Goal: Book appointment/travel/reservation

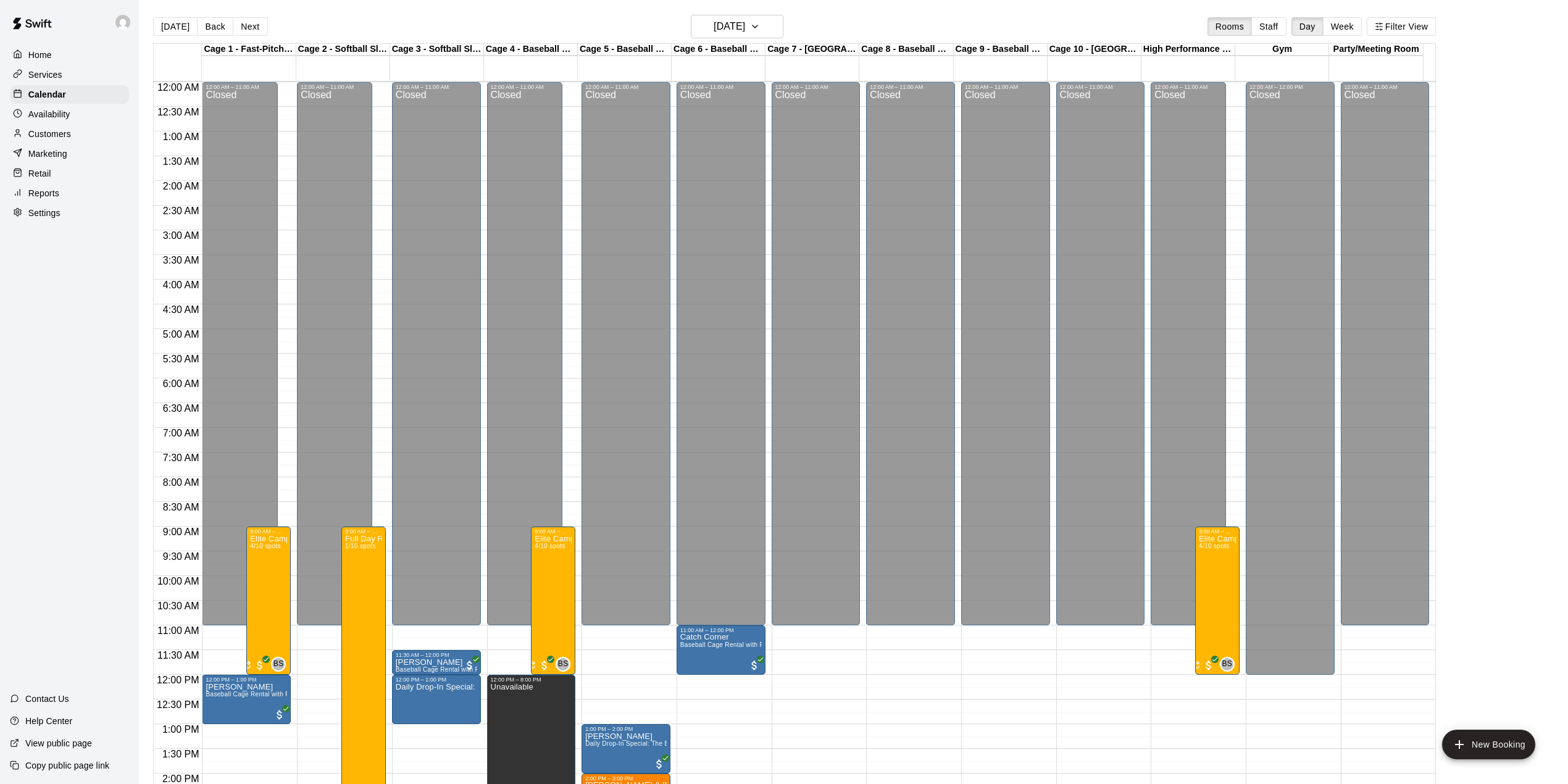
scroll to position [433, 0]
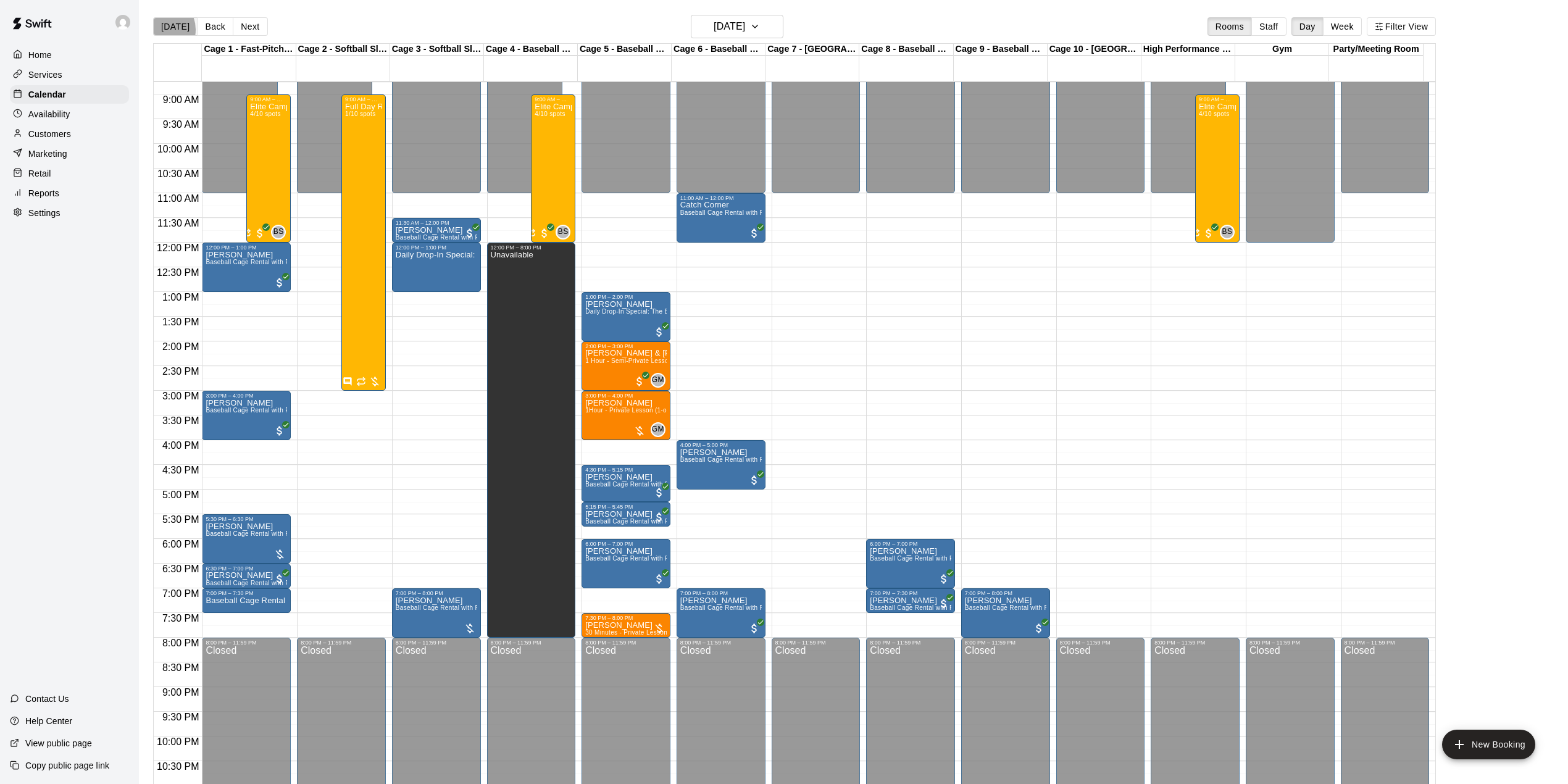
click at [161, 30] on button "[DATE]" at bounding box center [175, 26] width 44 height 18
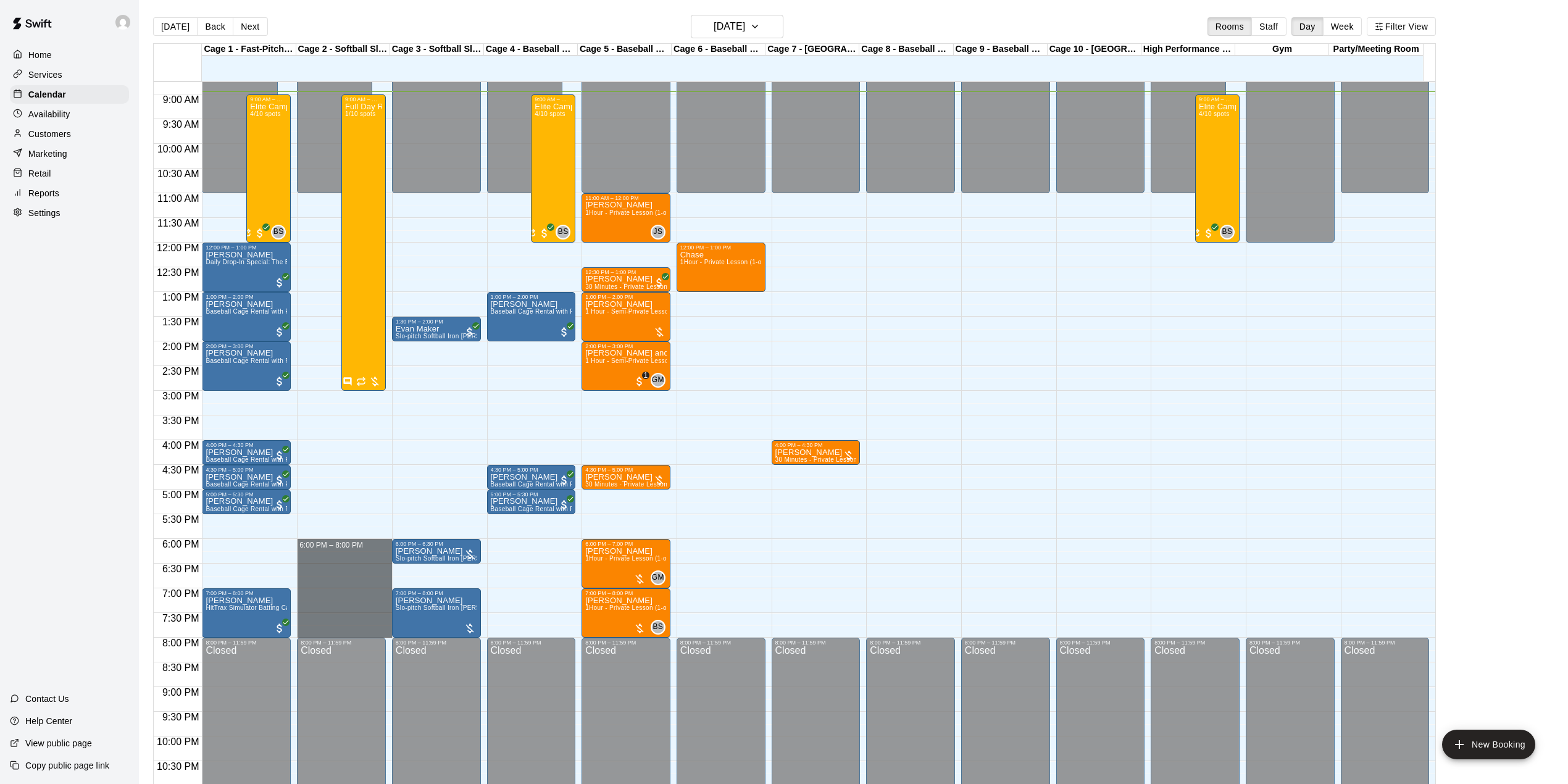
drag, startPoint x: 335, startPoint y: 545, endPoint x: 352, endPoint y: 628, distance: 84.7
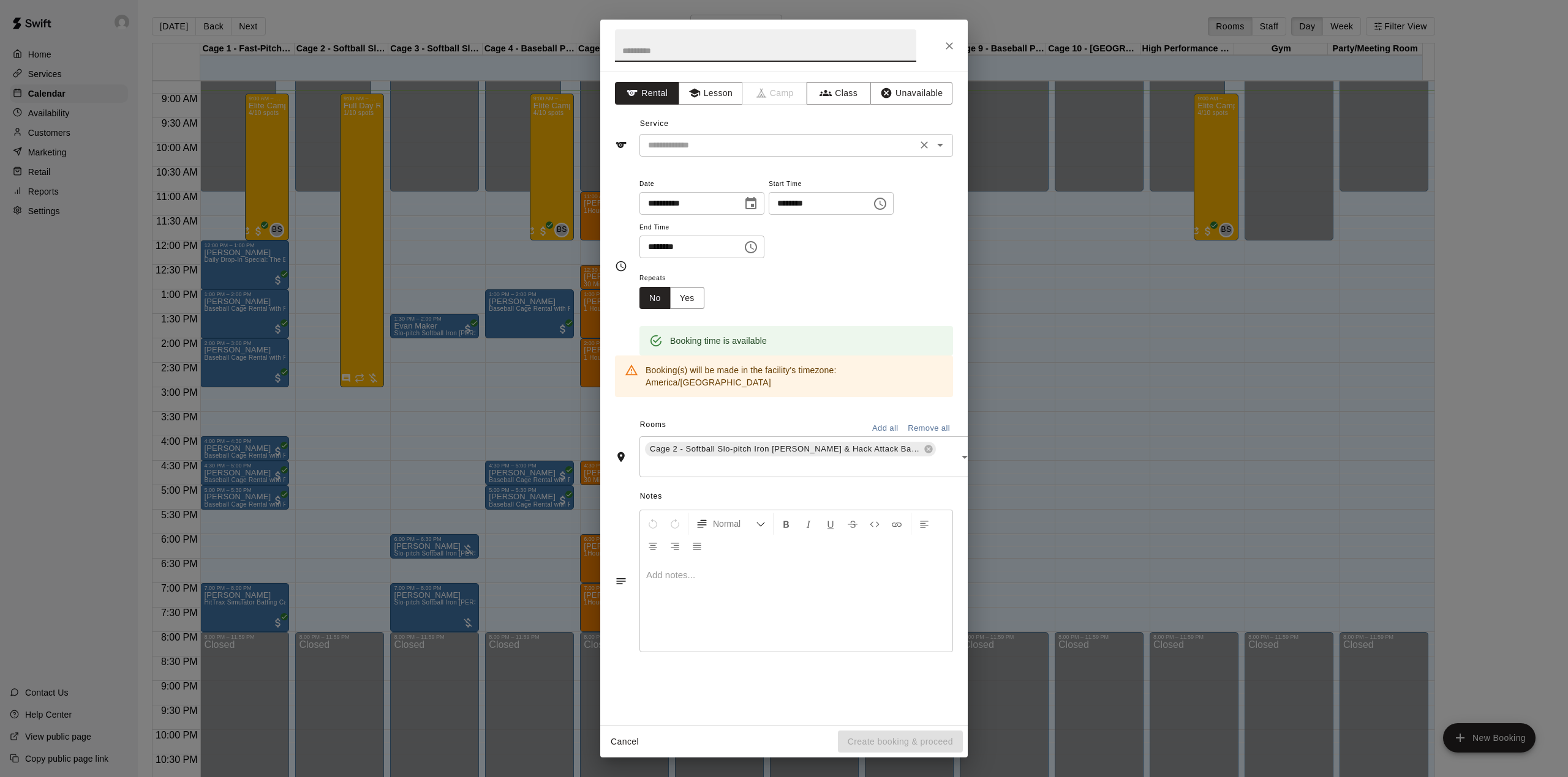
click at [762, 146] on input "text" at bounding box center [777, 145] width 270 height 15
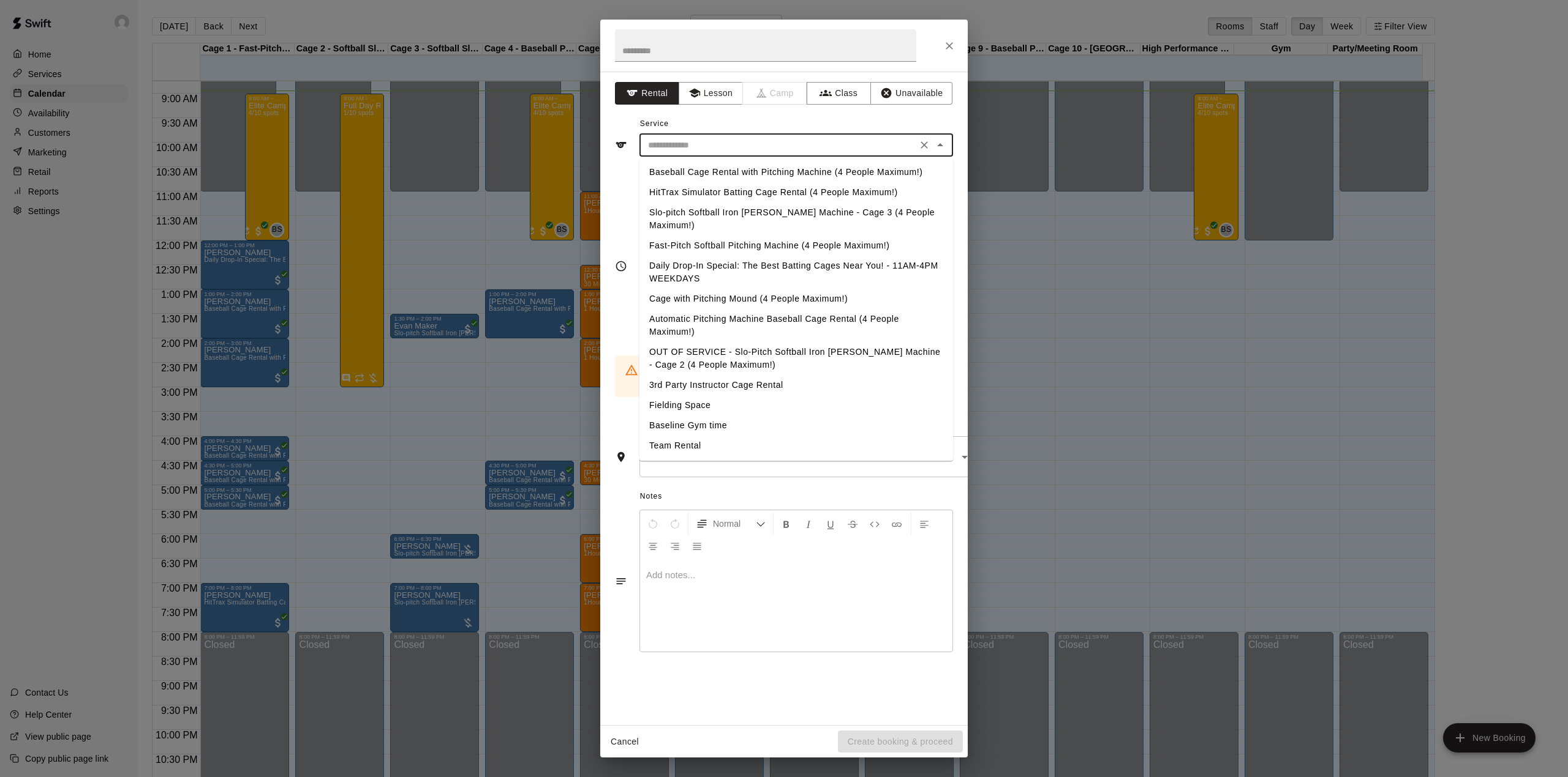
click at [694, 436] on li "Team Rental" at bounding box center [796, 446] width 314 height 20
type input "**********"
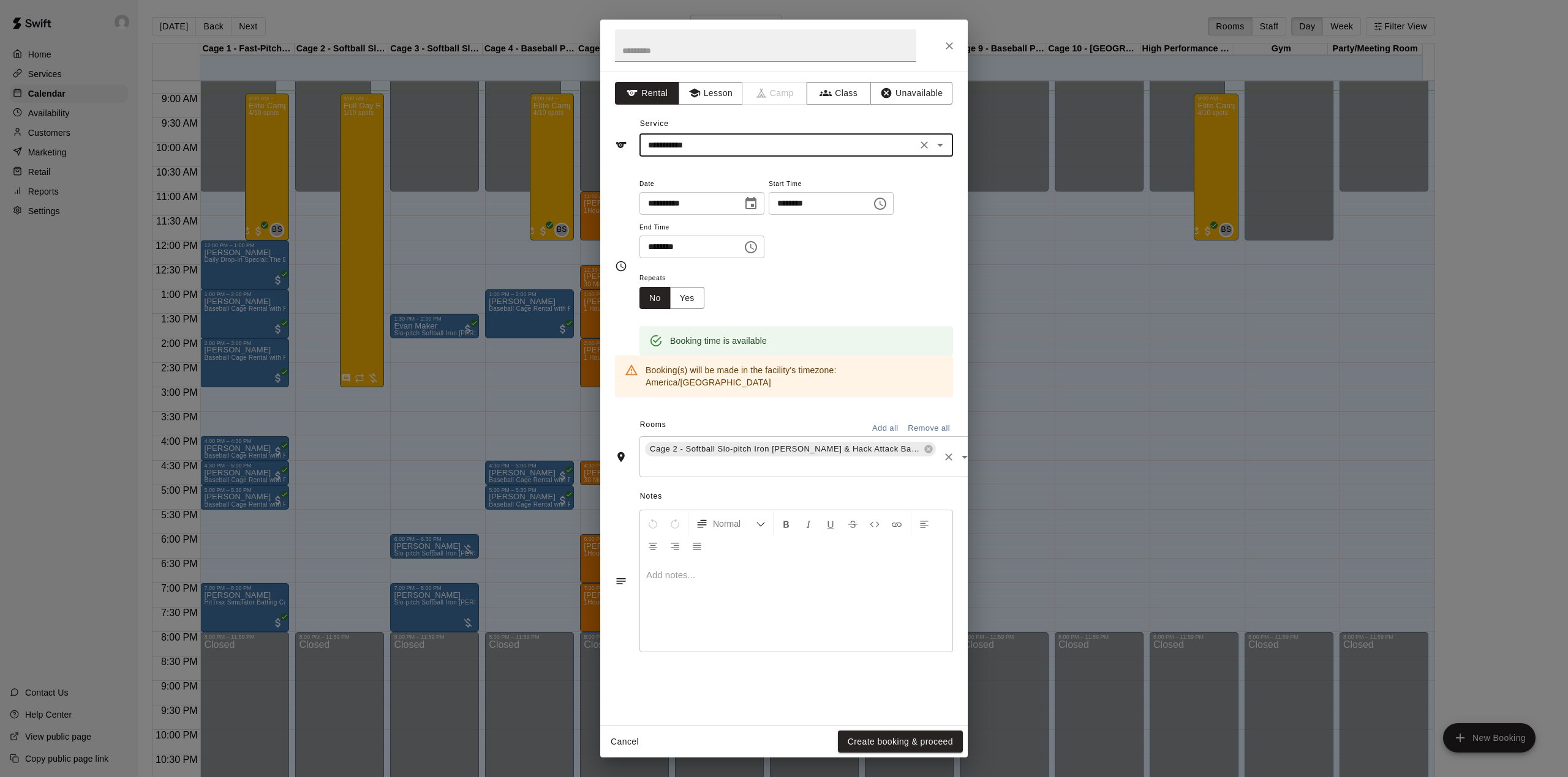
click at [936, 439] on div "Cage 2 - Softball Slo-pitch Iron [PERSON_NAME] & Hack Attack Baseball Pitching …" at bounding box center [808, 457] width 338 height 41
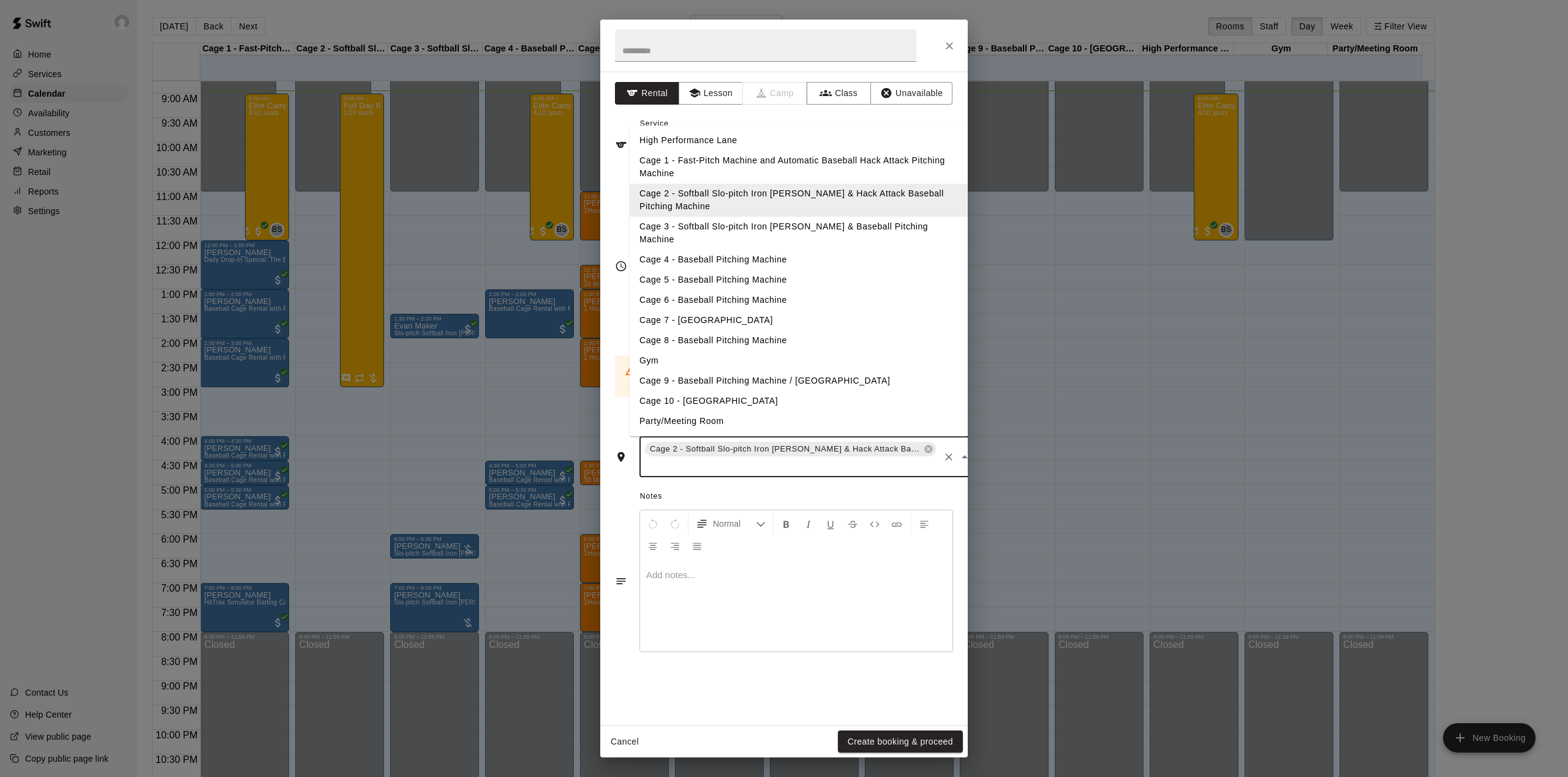
click at [736, 250] on li "Cage 4 - Baseball Pitching Machine" at bounding box center [798, 260] width 338 height 20
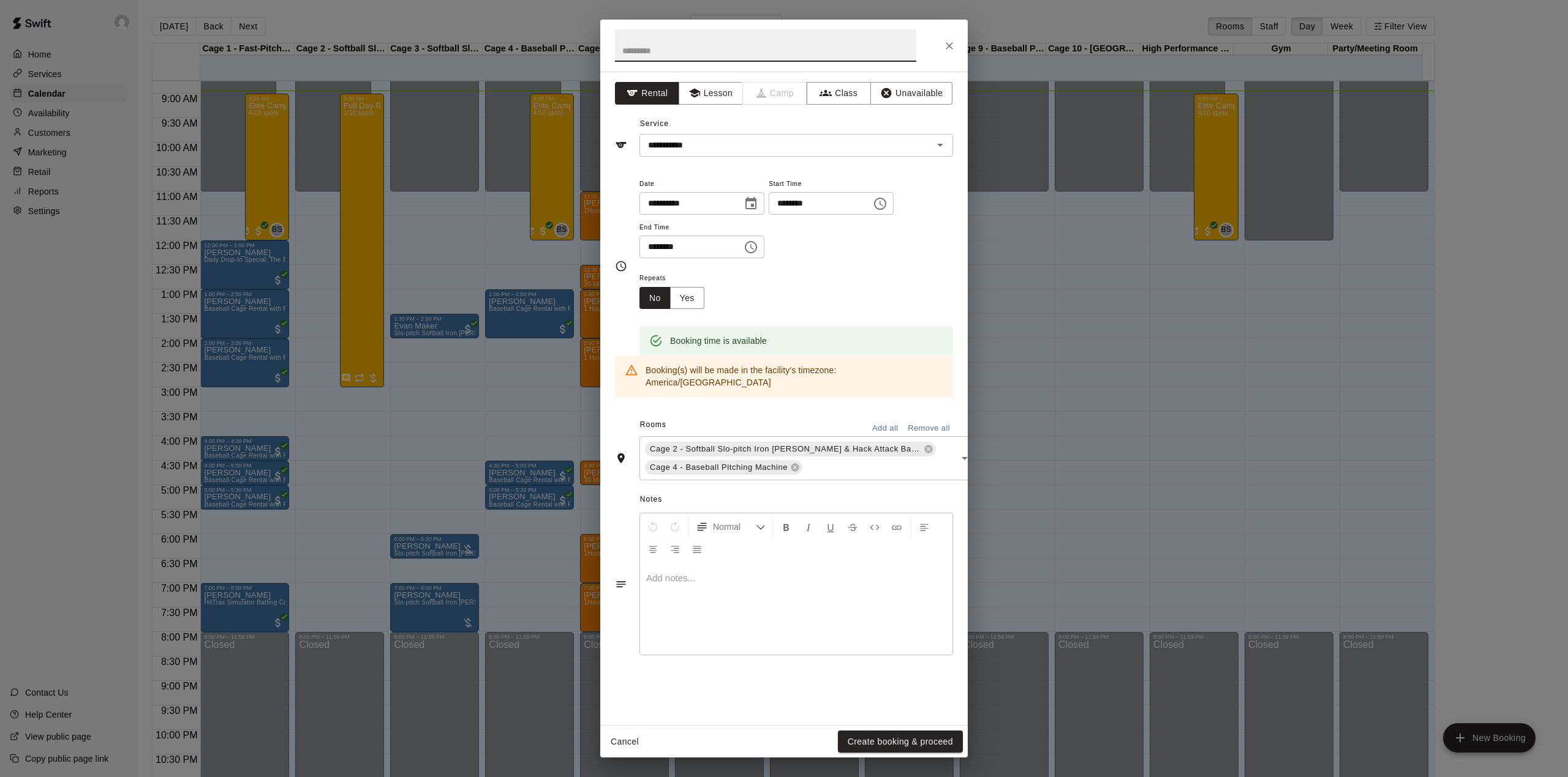
click at [674, 50] on input "text" at bounding box center [765, 46] width 301 height 33
type input "**********"
click at [906, 745] on button "Create booking & proceed" at bounding box center [900, 742] width 125 height 23
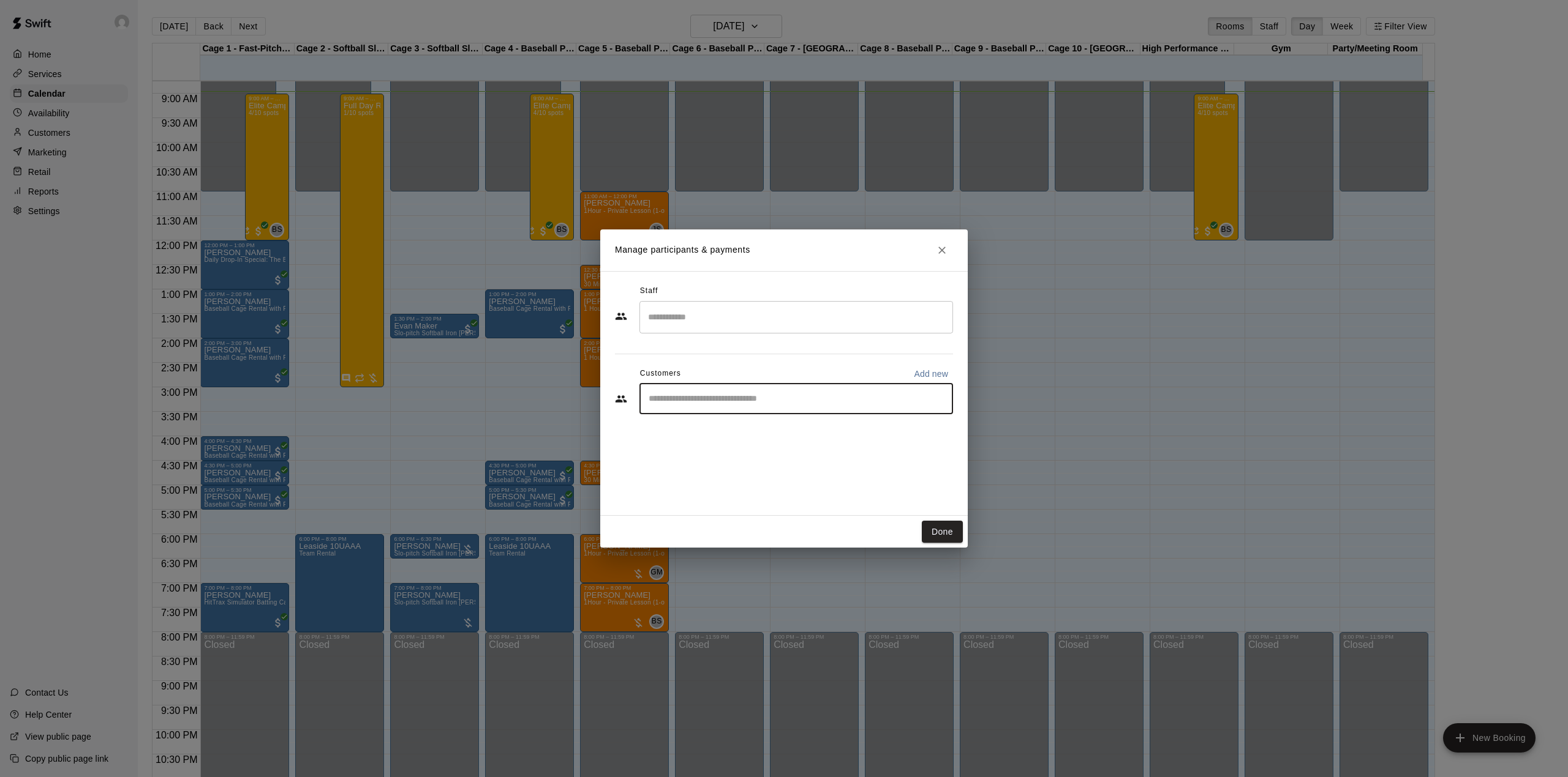
click at [777, 401] on input "Start typing to search customers..." at bounding box center [796, 399] width 303 height 12
paste input "**********"
type input "**********"
click at [719, 437] on span "[EMAIL_ADDRESS][DOMAIN_NAME]" at bounding box center [739, 440] width 131 height 8
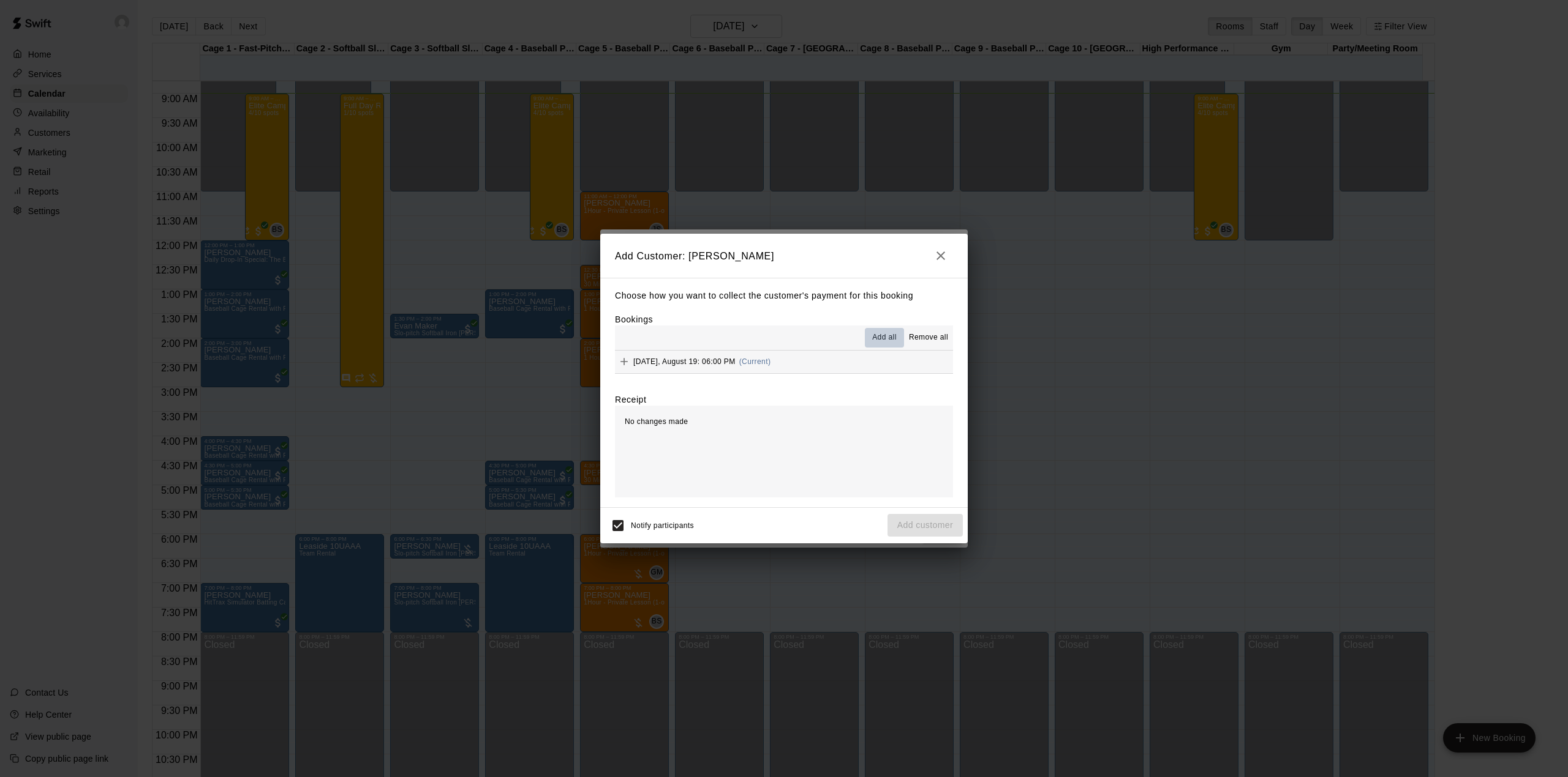
click at [887, 335] on span "Add all" at bounding box center [884, 338] width 24 height 12
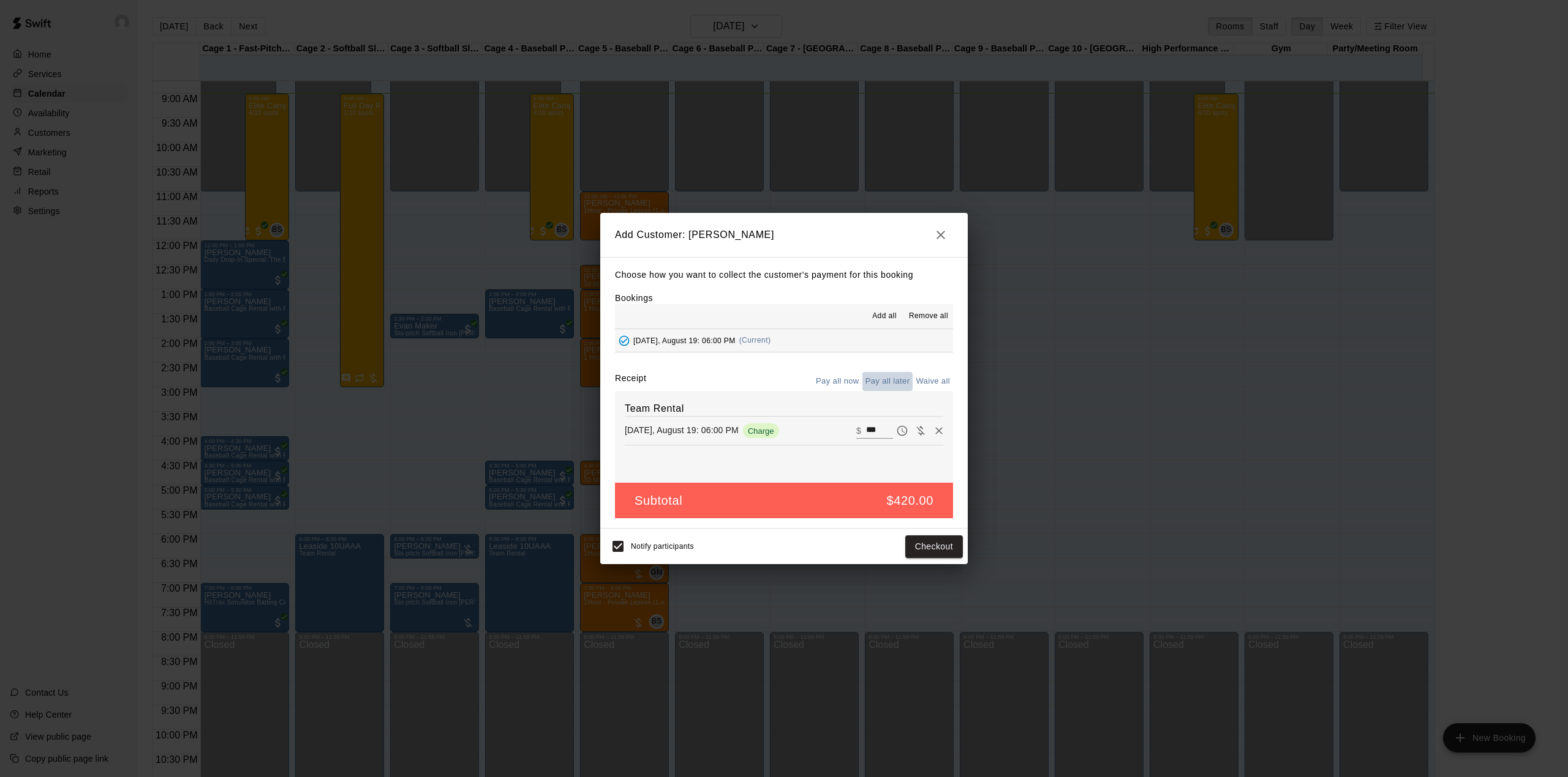
click at [874, 380] on button "Pay all later" at bounding box center [888, 381] width 51 height 19
click at [916, 546] on button "Add customer" at bounding box center [925, 546] width 75 height 23
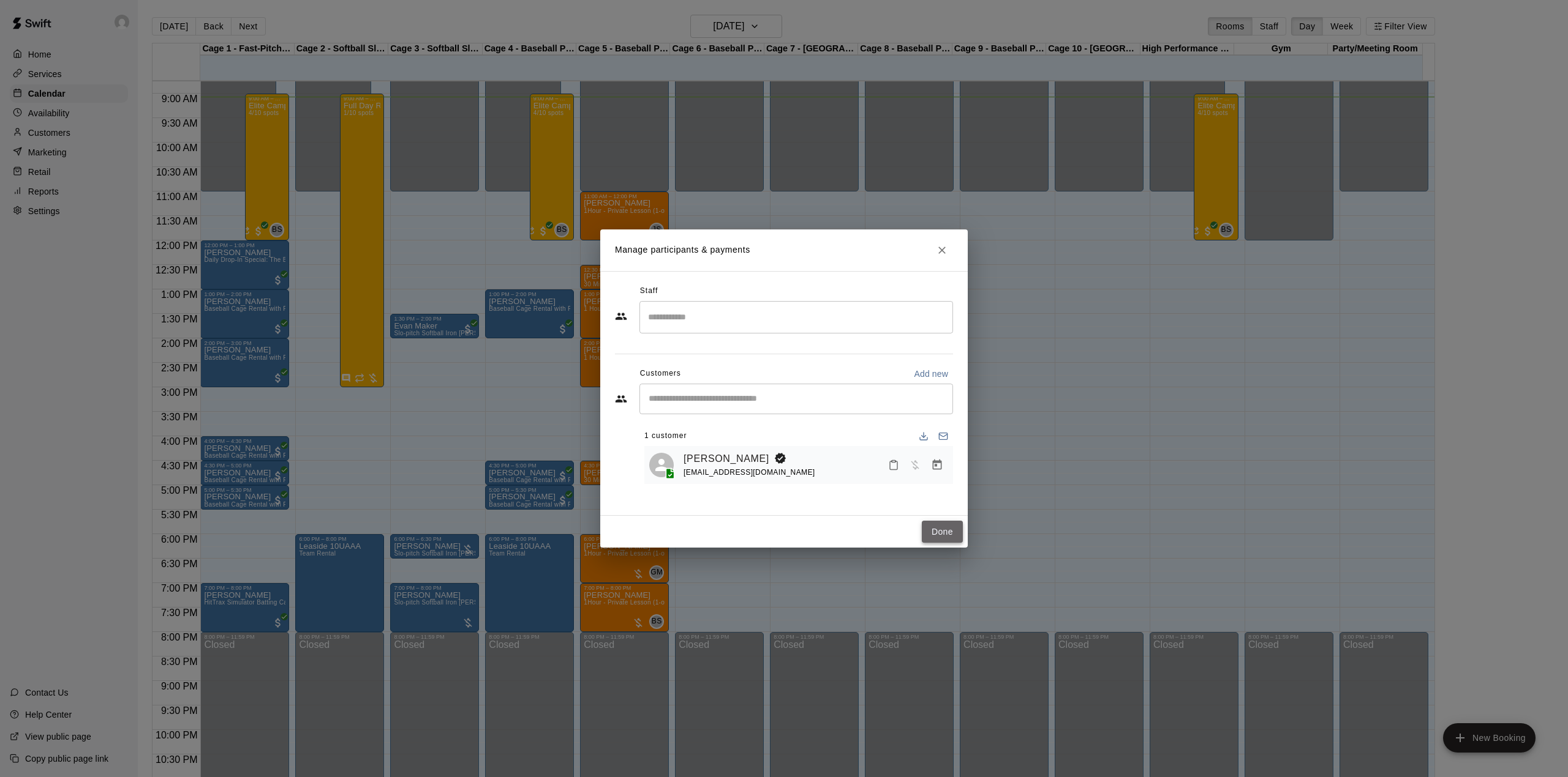
click at [939, 527] on button "Done" at bounding box center [942, 532] width 41 height 23
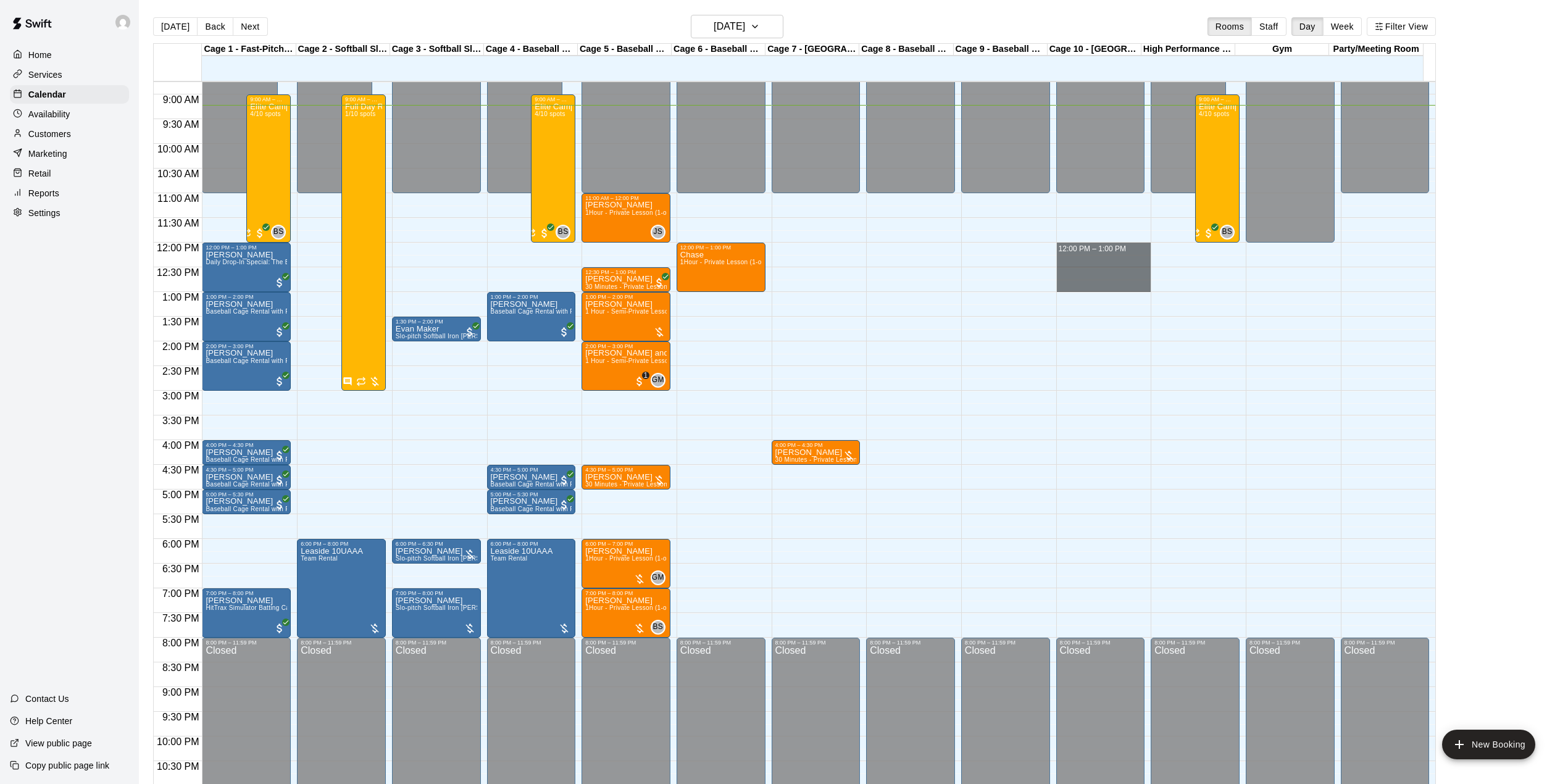
drag, startPoint x: 1112, startPoint y: 250, endPoint x: 1124, endPoint y: 287, distance: 38.9
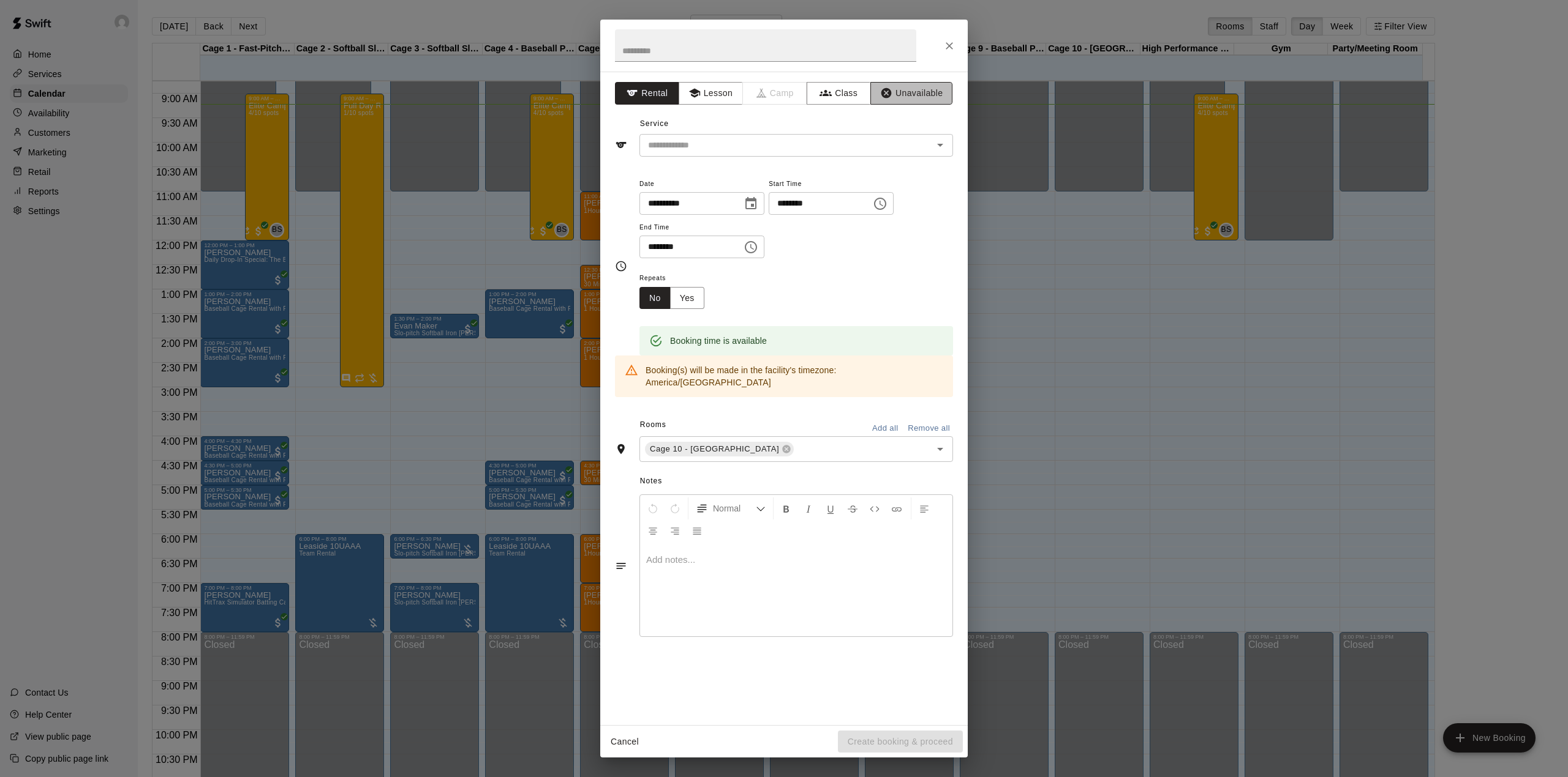
click at [915, 86] on button "Unavailable" at bounding box center [911, 93] width 82 height 23
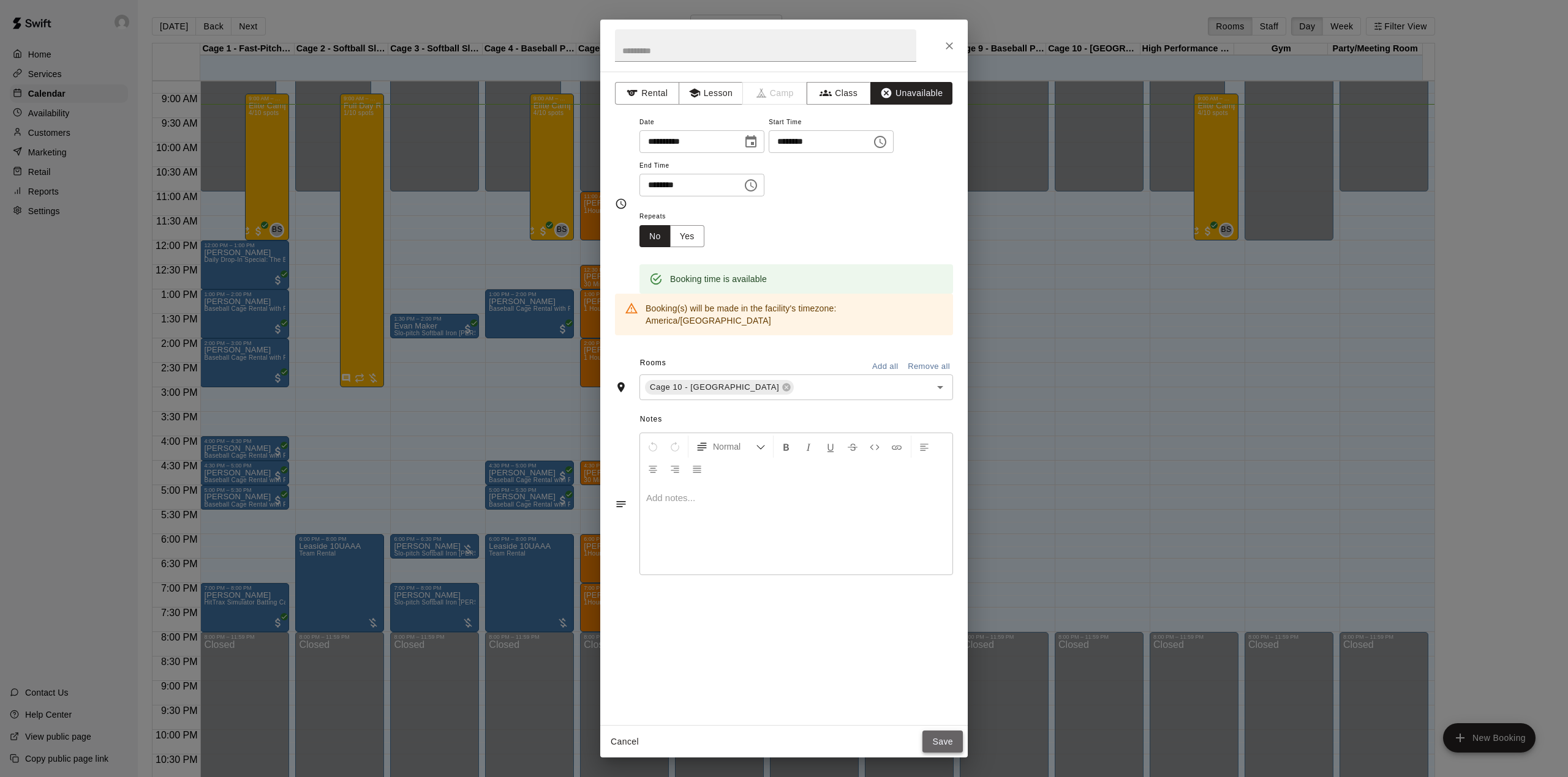
click at [946, 743] on button "Save" at bounding box center [942, 742] width 41 height 23
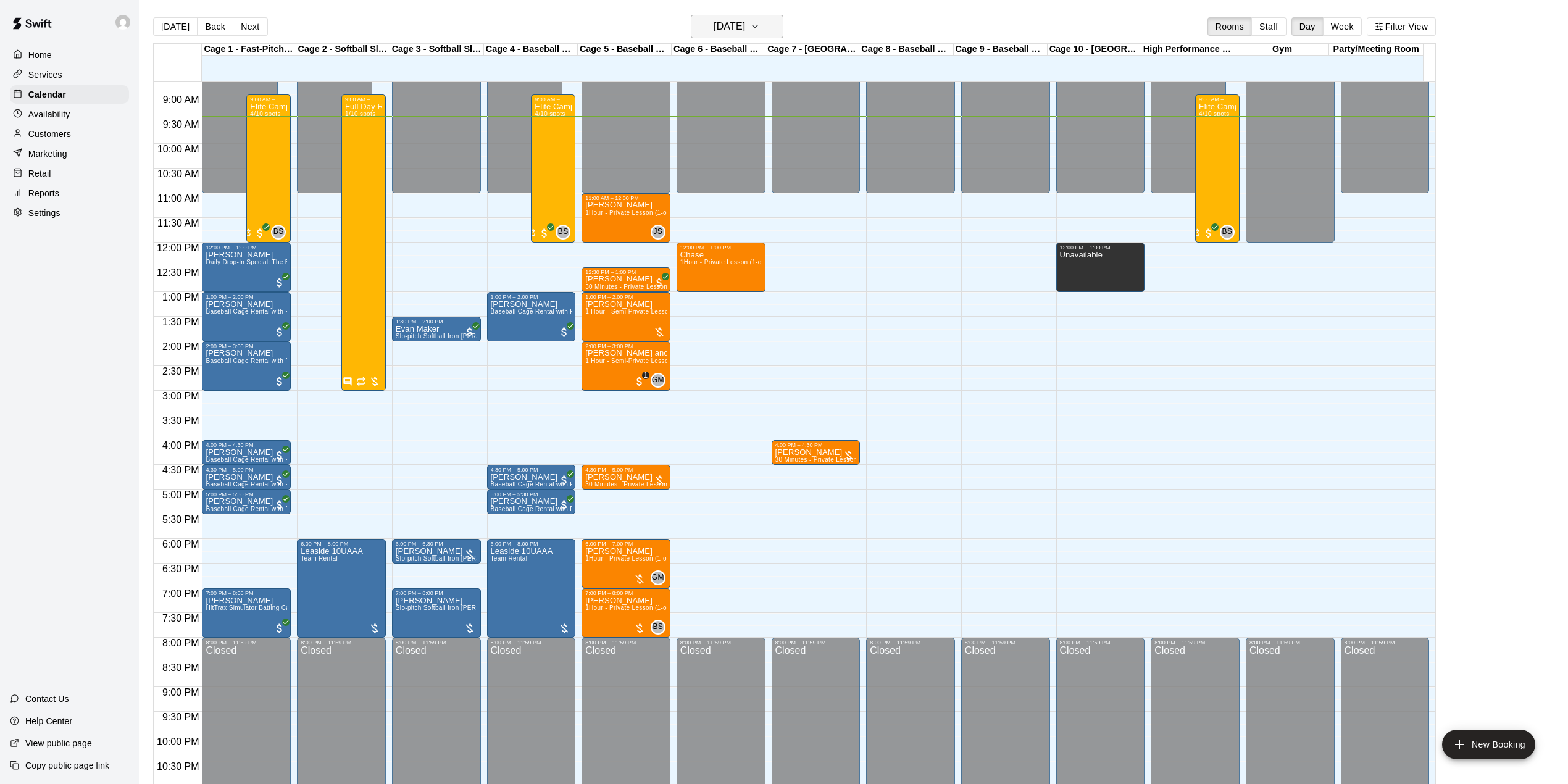
click at [760, 25] on icon "button" at bounding box center [755, 26] width 10 height 15
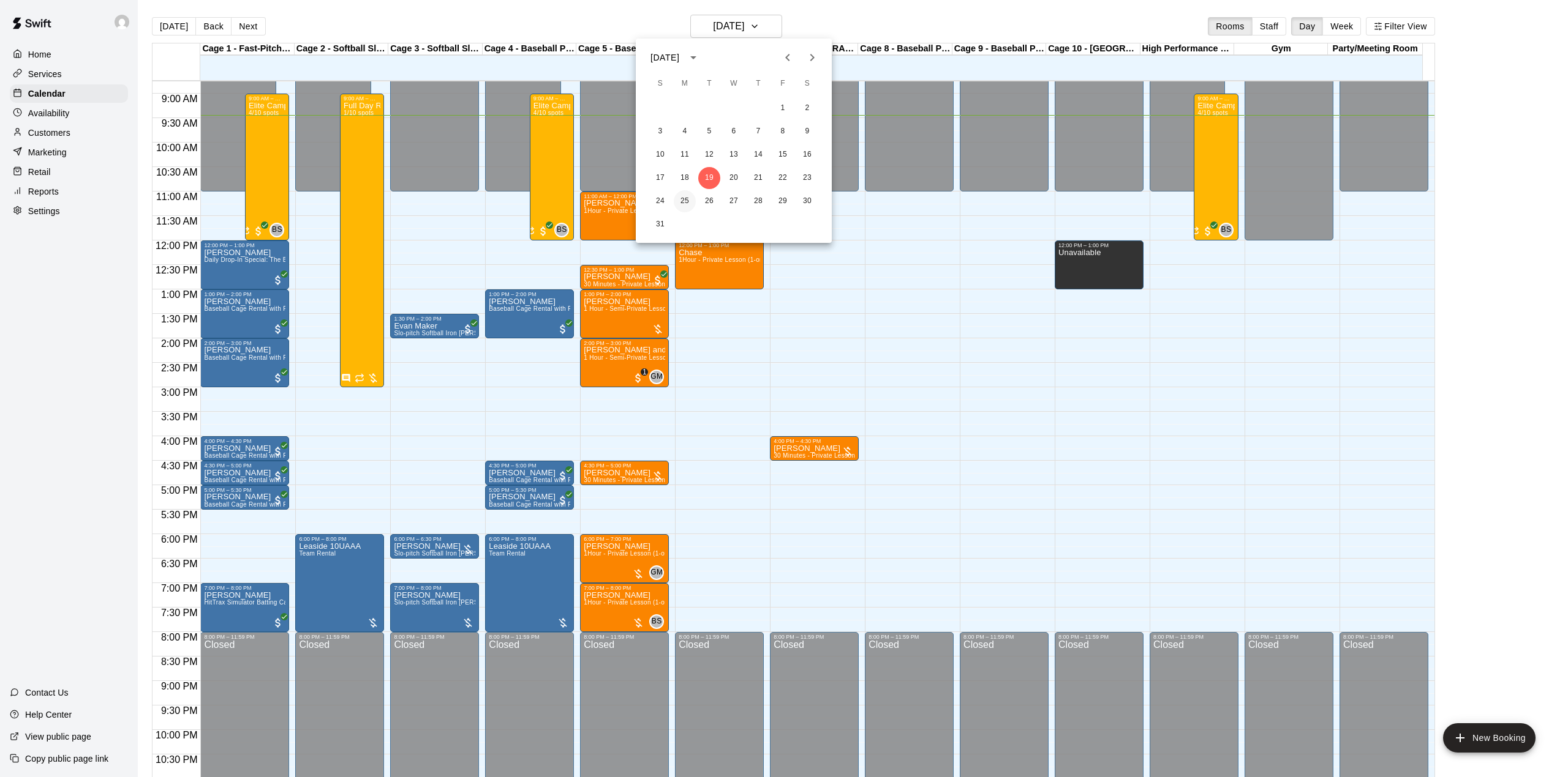
click at [687, 198] on button "25" at bounding box center [685, 201] width 22 height 22
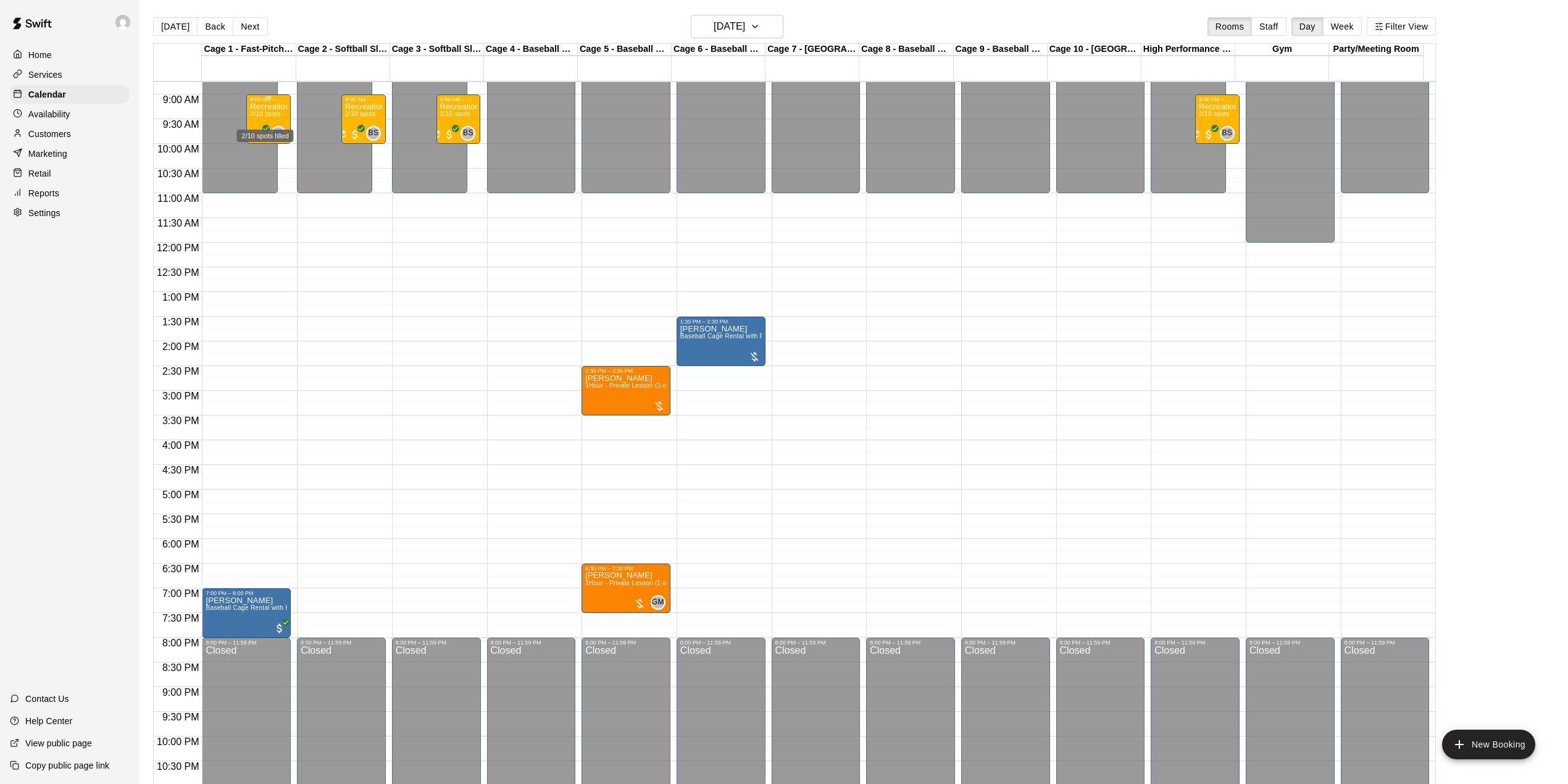
click at [268, 115] on span "2/10 spots" at bounding box center [265, 114] width 30 height 7
click at [259, 153] on img "edit" at bounding box center [263, 156] width 15 height 15
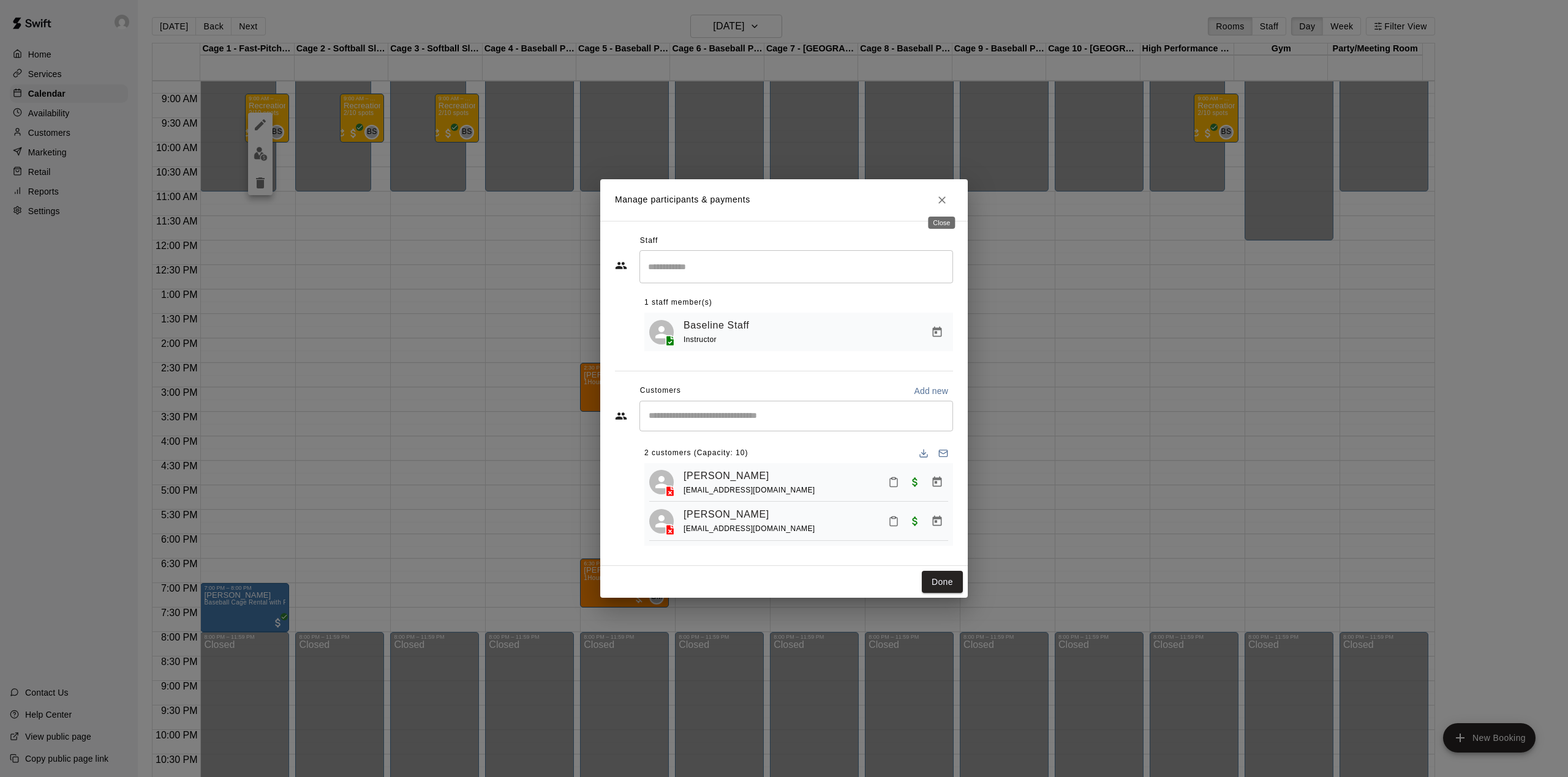
click at [943, 197] on icon "Close" at bounding box center [942, 200] width 7 height 7
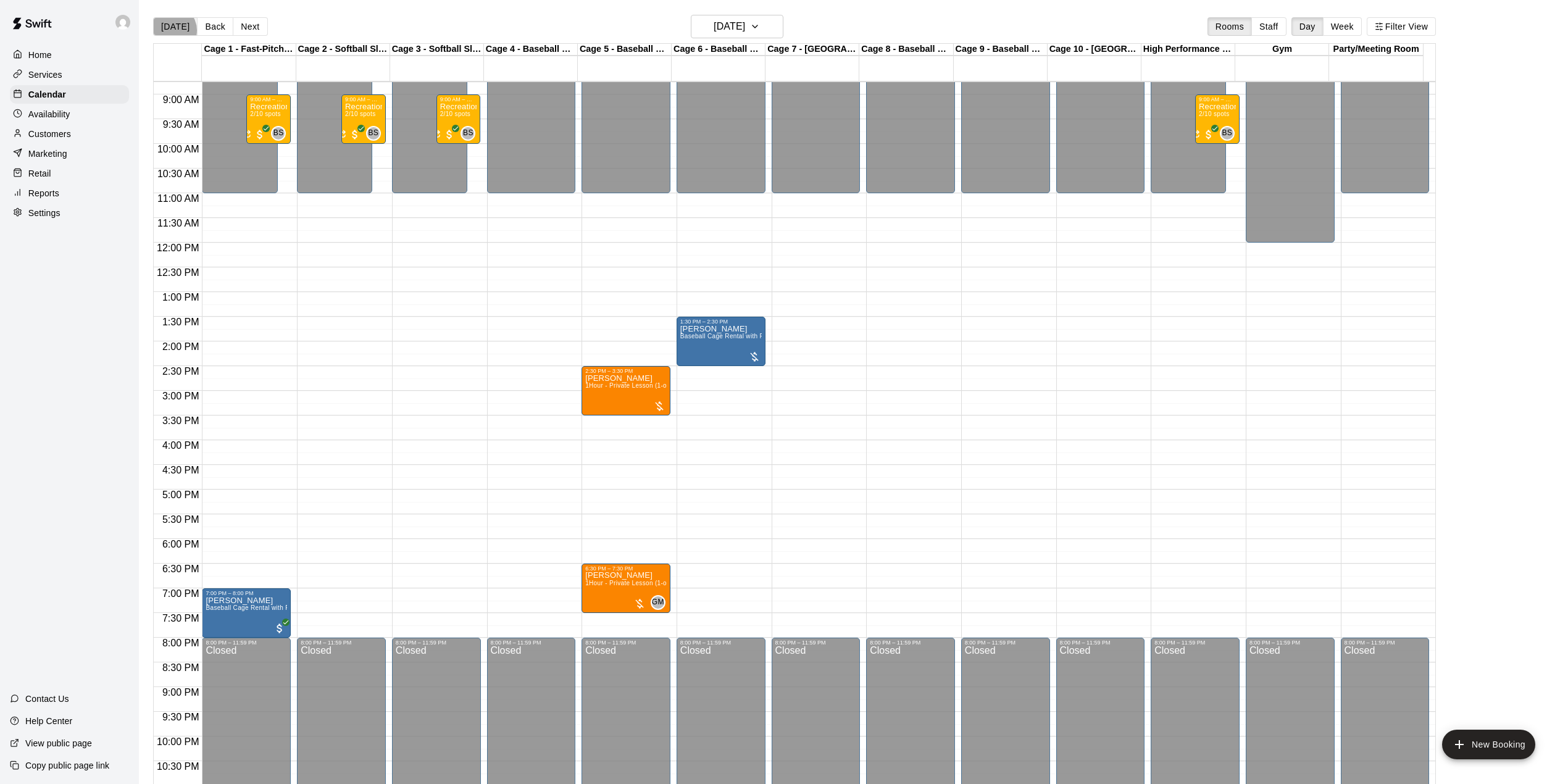
click at [171, 30] on button "[DATE]" at bounding box center [175, 26] width 44 height 18
